Goal: Task Accomplishment & Management: Use online tool/utility

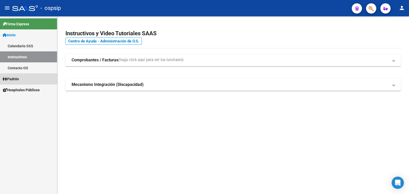
click at [18, 78] on span "Padrón" at bounding box center [11, 79] width 16 height 6
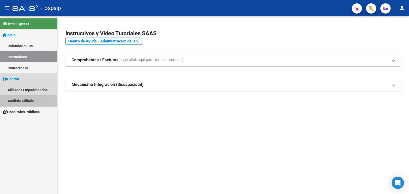
click at [25, 100] on link "Análisis Afiliado" at bounding box center [28, 100] width 57 height 11
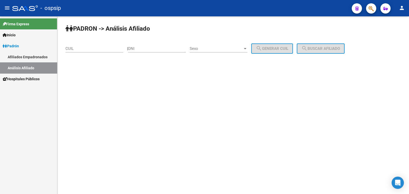
click at [144, 47] on input "DNI" at bounding box center [157, 48] width 58 height 5
type input "42449339"
click at [217, 48] on span "Sexo" at bounding box center [216, 48] width 53 height 5
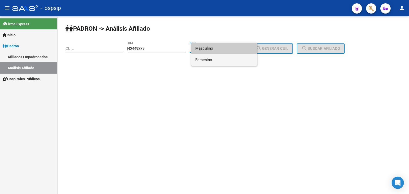
click at [225, 60] on span "Femenino" at bounding box center [224, 60] width 58 height 12
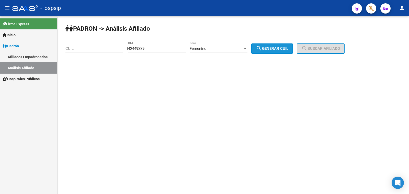
click at [278, 48] on span "search Generar CUIL" at bounding box center [272, 48] width 32 height 5
type input "27-42449339-8"
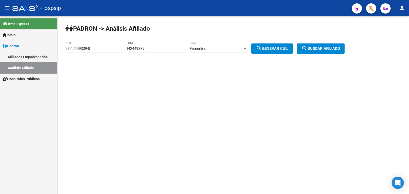
click at [332, 48] on span "search Buscar afiliado" at bounding box center [321, 48] width 39 height 5
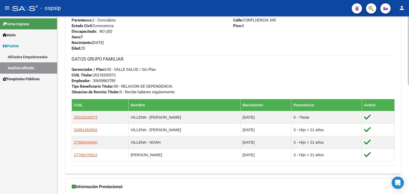
scroll to position [224, 0]
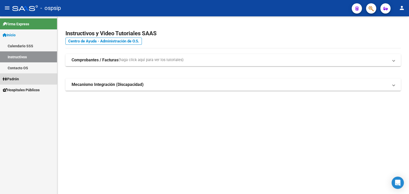
click at [19, 79] on span "Padrón" at bounding box center [11, 79] width 16 height 6
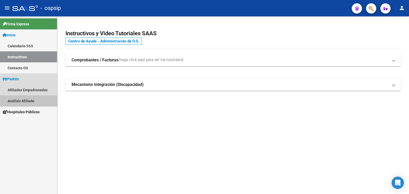
click at [25, 100] on link "Análisis Afiliado" at bounding box center [28, 100] width 57 height 11
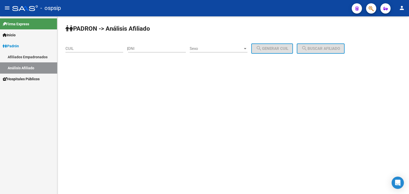
click at [153, 45] on div "DNI" at bounding box center [157, 46] width 58 height 11
type input "14767081"
click at [227, 48] on span "Sexo" at bounding box center [216, 48] width 53 height 5
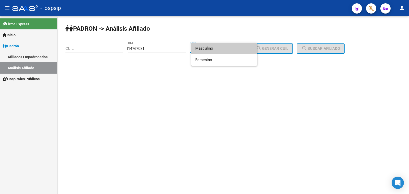
click at [227, 48] on span "Masculino" at bounding box center [224, 49] width 58 height 12
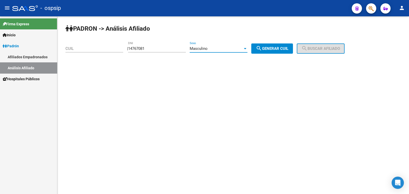
click at [272, 48] on span "search Generar CUIL" at bounding box center [272, 48] width 32 height 5
type input "20-14767081-9"
click at [322, 49] on span "search Buscar afiliado" at bounding box center [321, 48] width 39 height 5
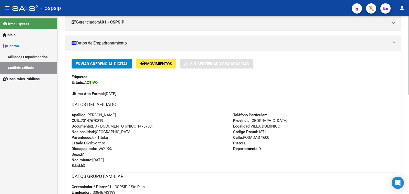
scroll to position [64, 0]
